Goal: Task Accomplishment & Management: Manage account settings

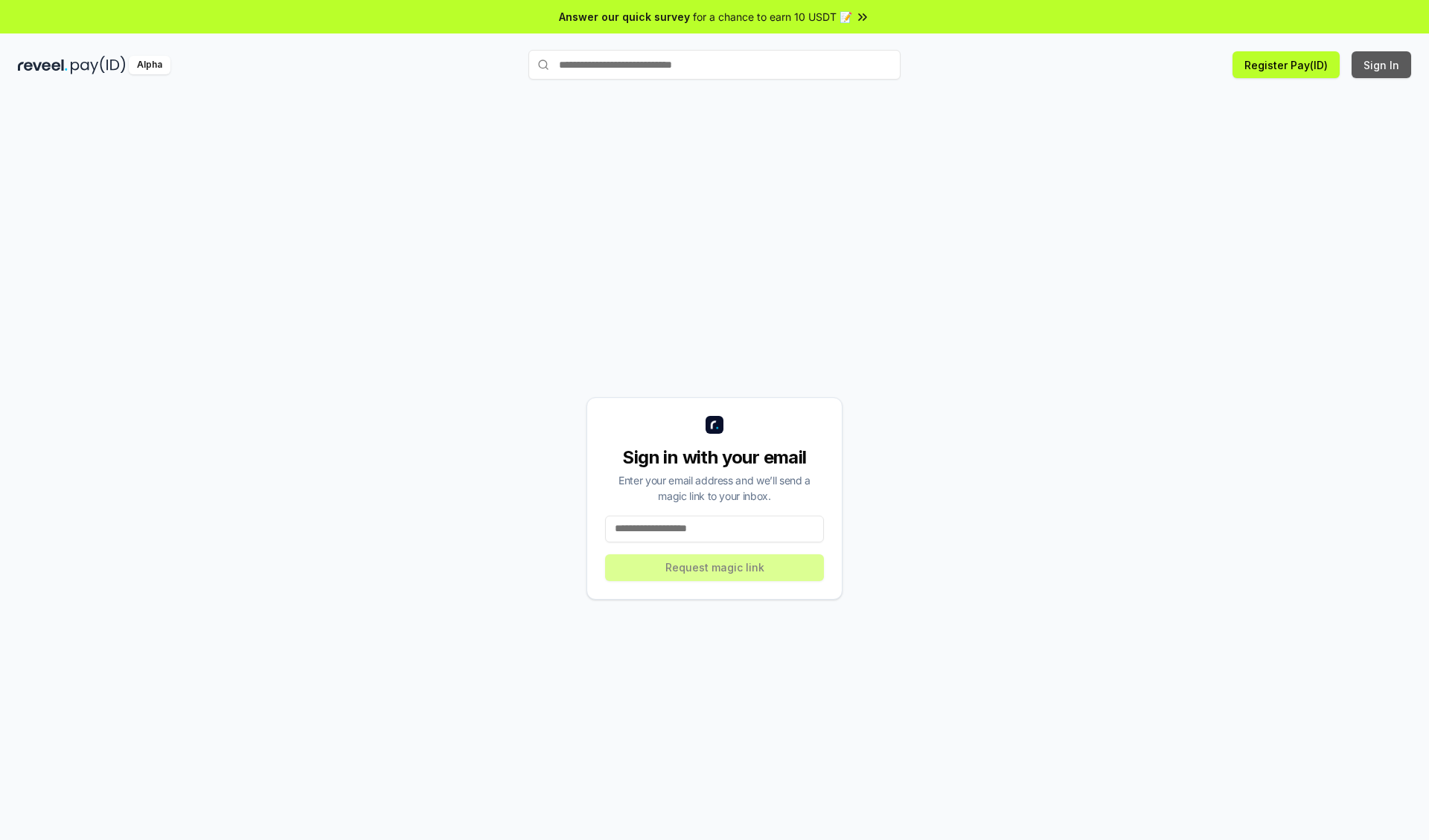
click at [1382, 65] on button "Sign In" at bounding box center [1381, 65] width 60 height 27
type input "**********"
click at [714, 567] on button "Request magic link" at bounding box center [714, 567] width 219 height 27
